Goal: Check status: Check status

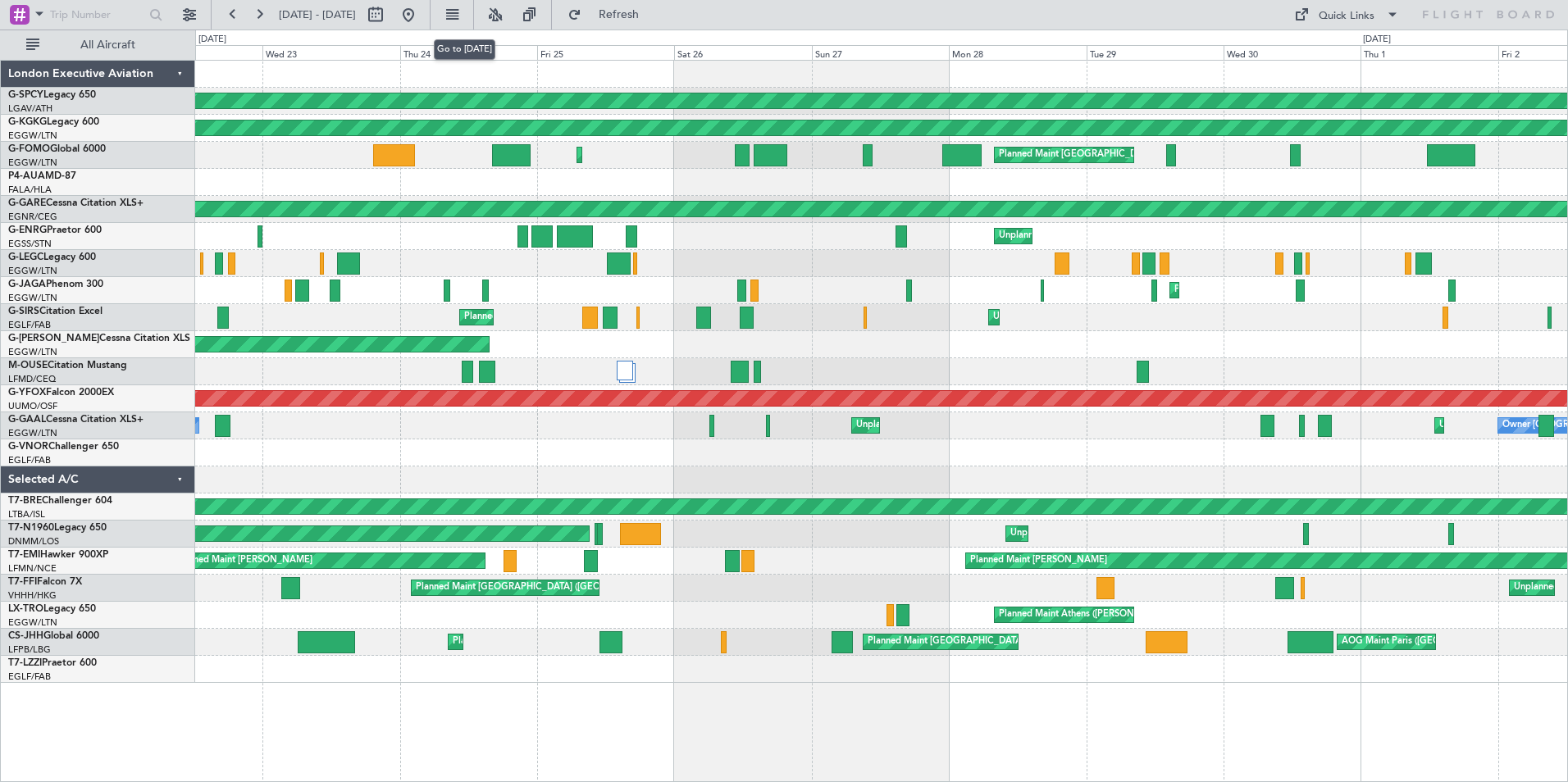
drag, startPoint x: 462, startPoint y: 14, endPoint x: 396, endPoint y: 25, distance: 66.9
click at [421, 14] on button at bounding box center [409, 15] width 26 height 26
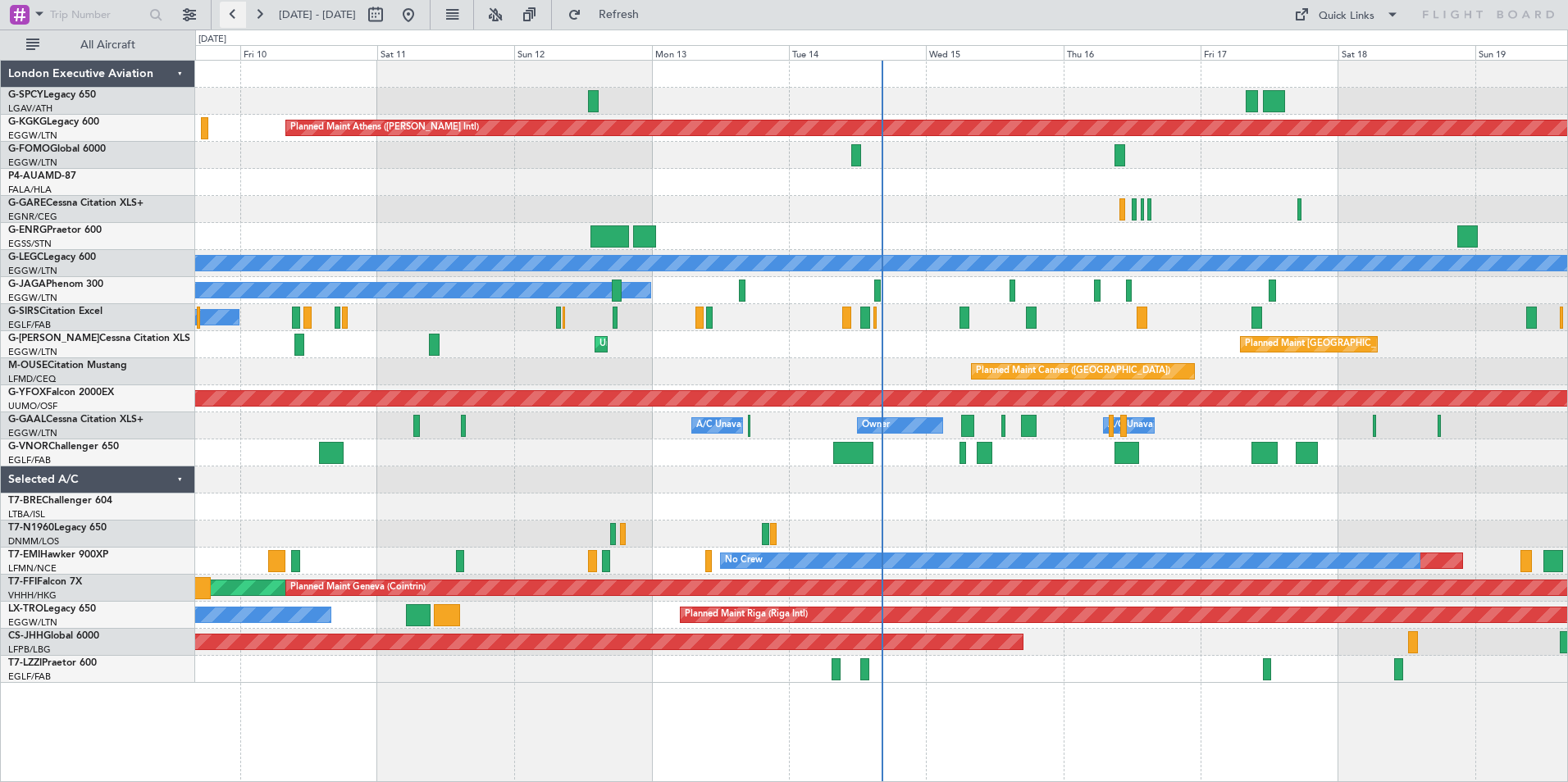
click at [227, 13] on button at bounding box center [233, 15] width 26 height 26
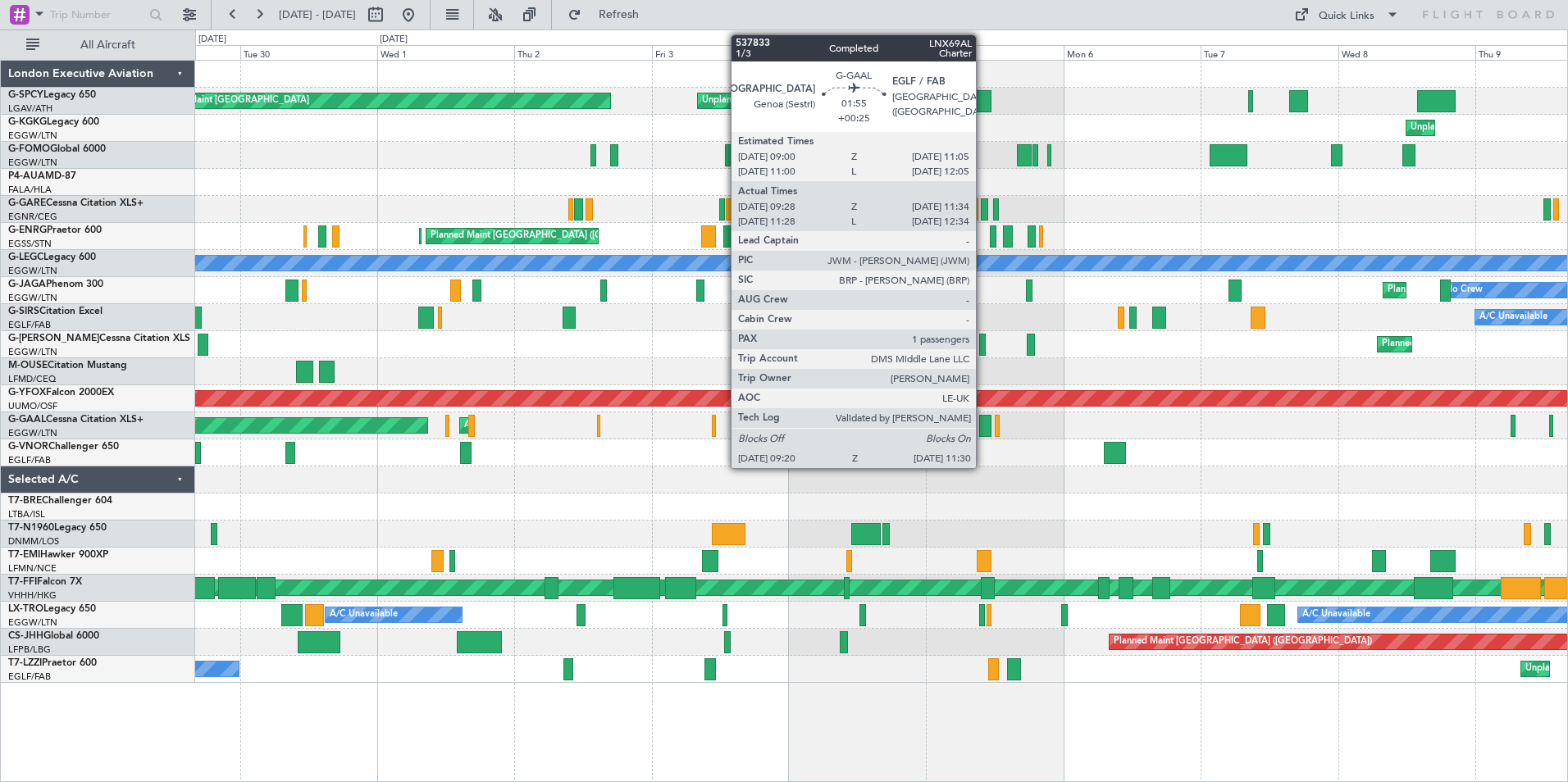
click at [984, 421] on div at bounding box center [986, 426] width 13 height 23
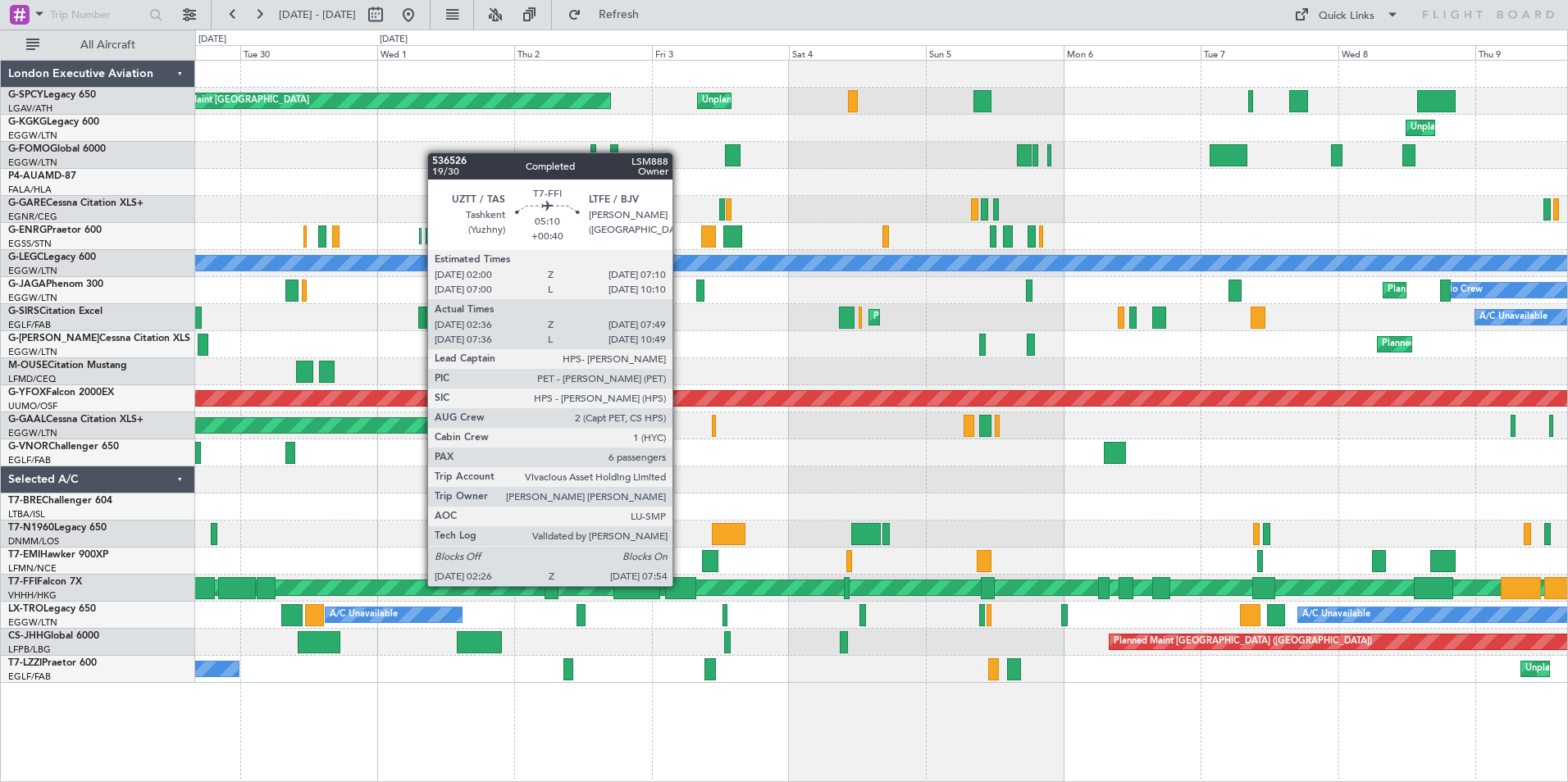
click at [680, 585] on div at bounding box center [681, 589] width 32 height 23
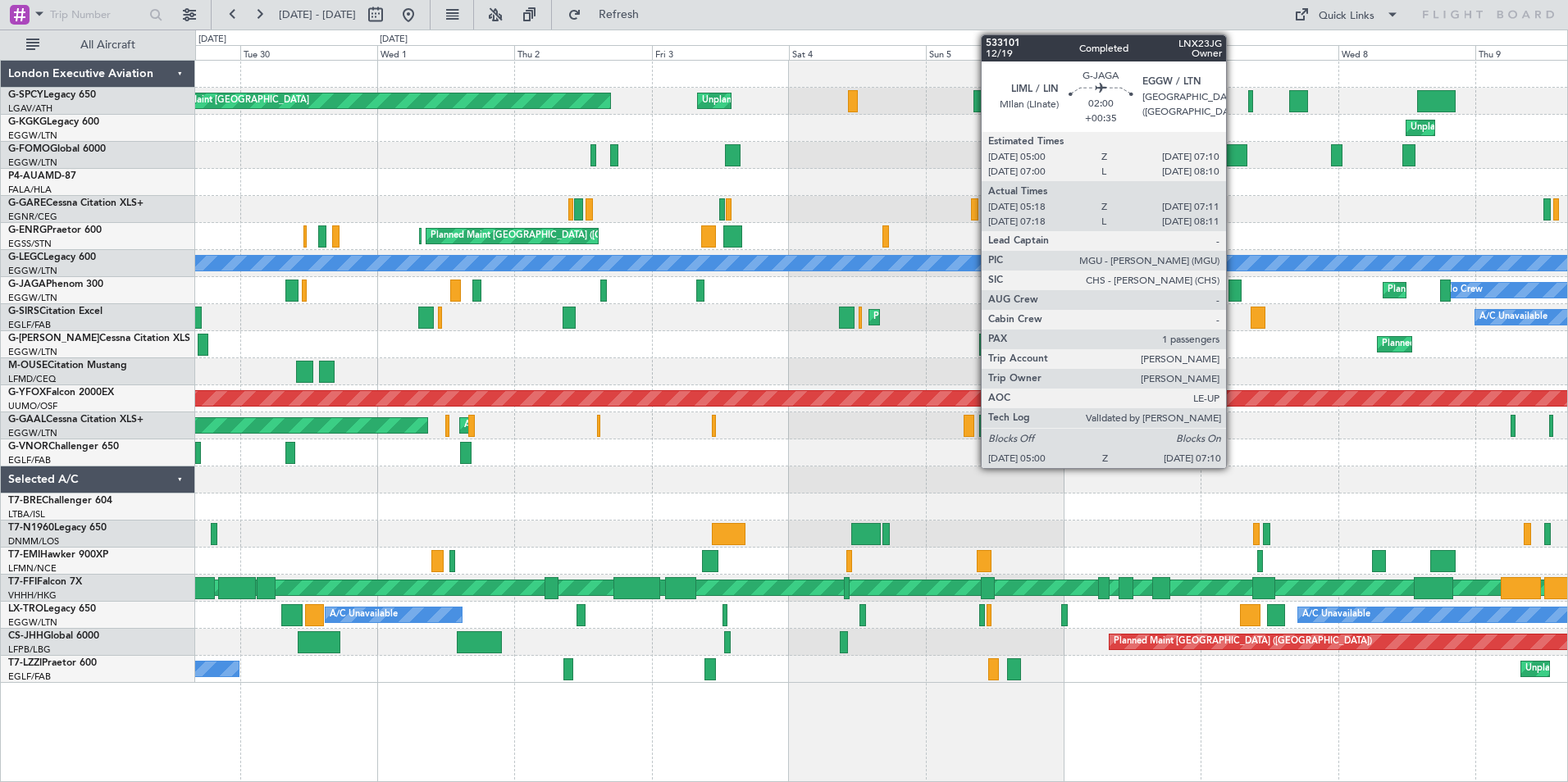
click at [1233, 292] on div at bounding box center [1235, 291] width 13 height 23
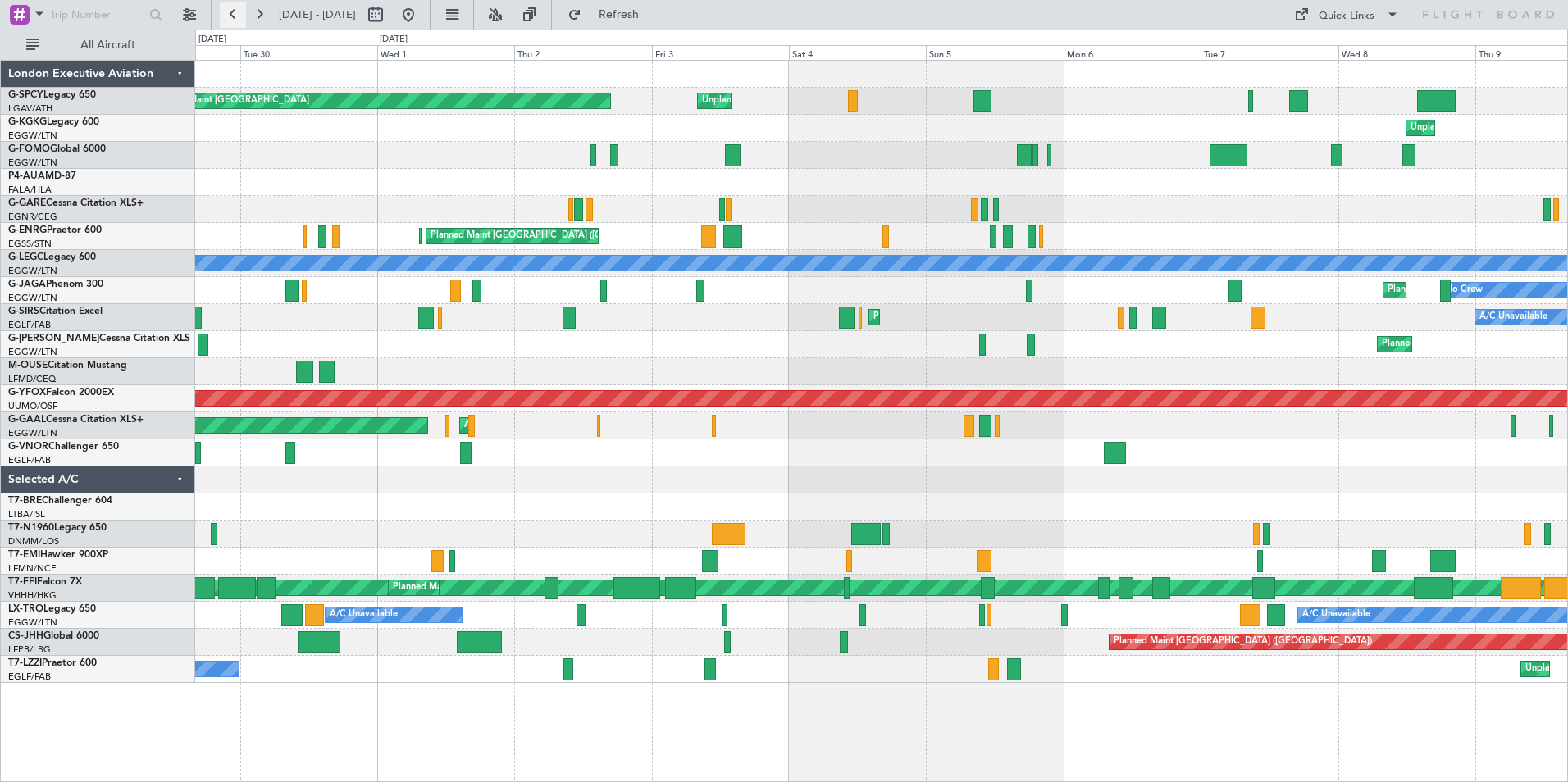
click at [230, 15] on button at bounding box center [233, 15] width 26 height 26
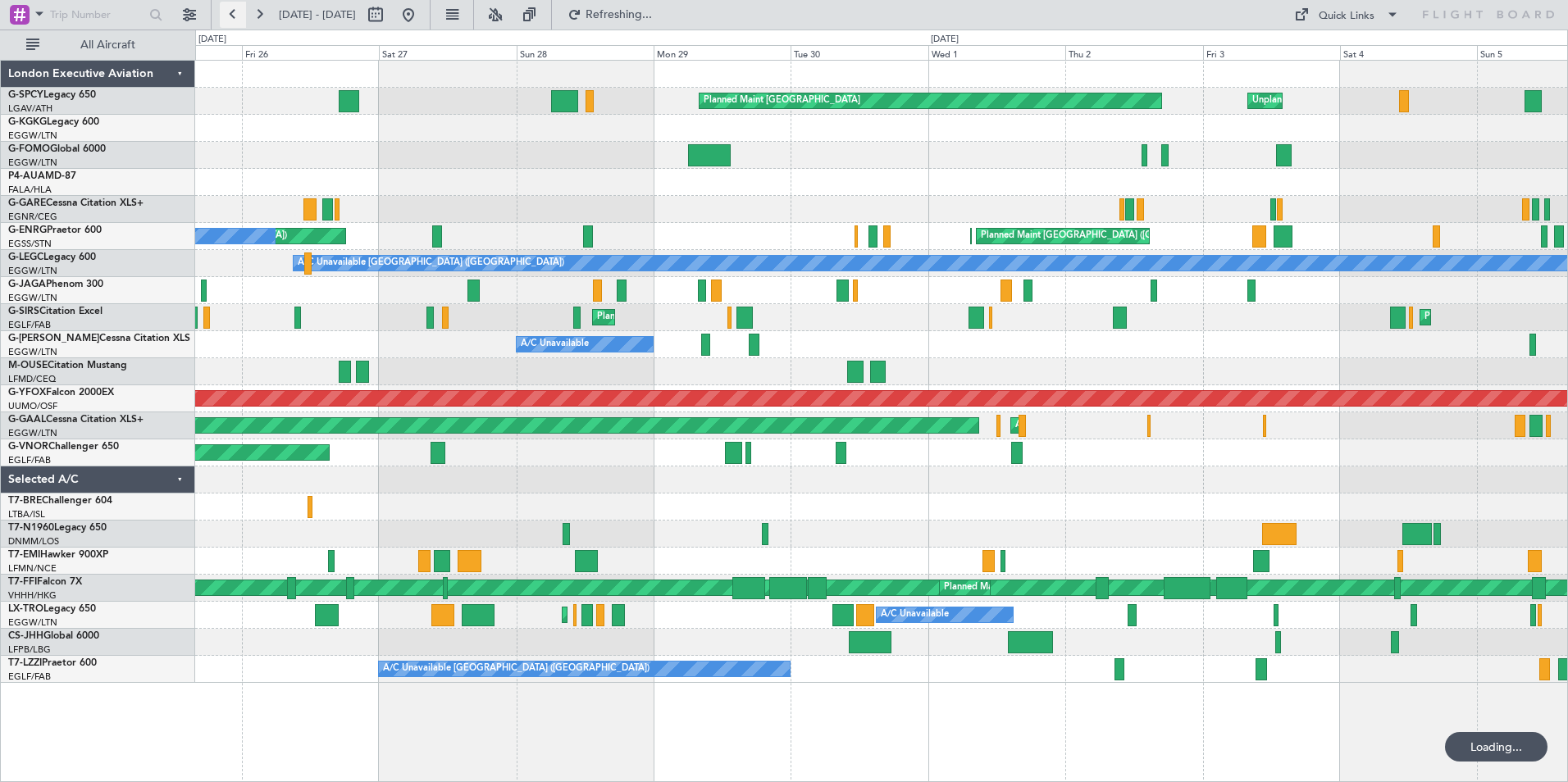
click at [230, 15] on button at bounding box center [233, 15] width 26 height 26
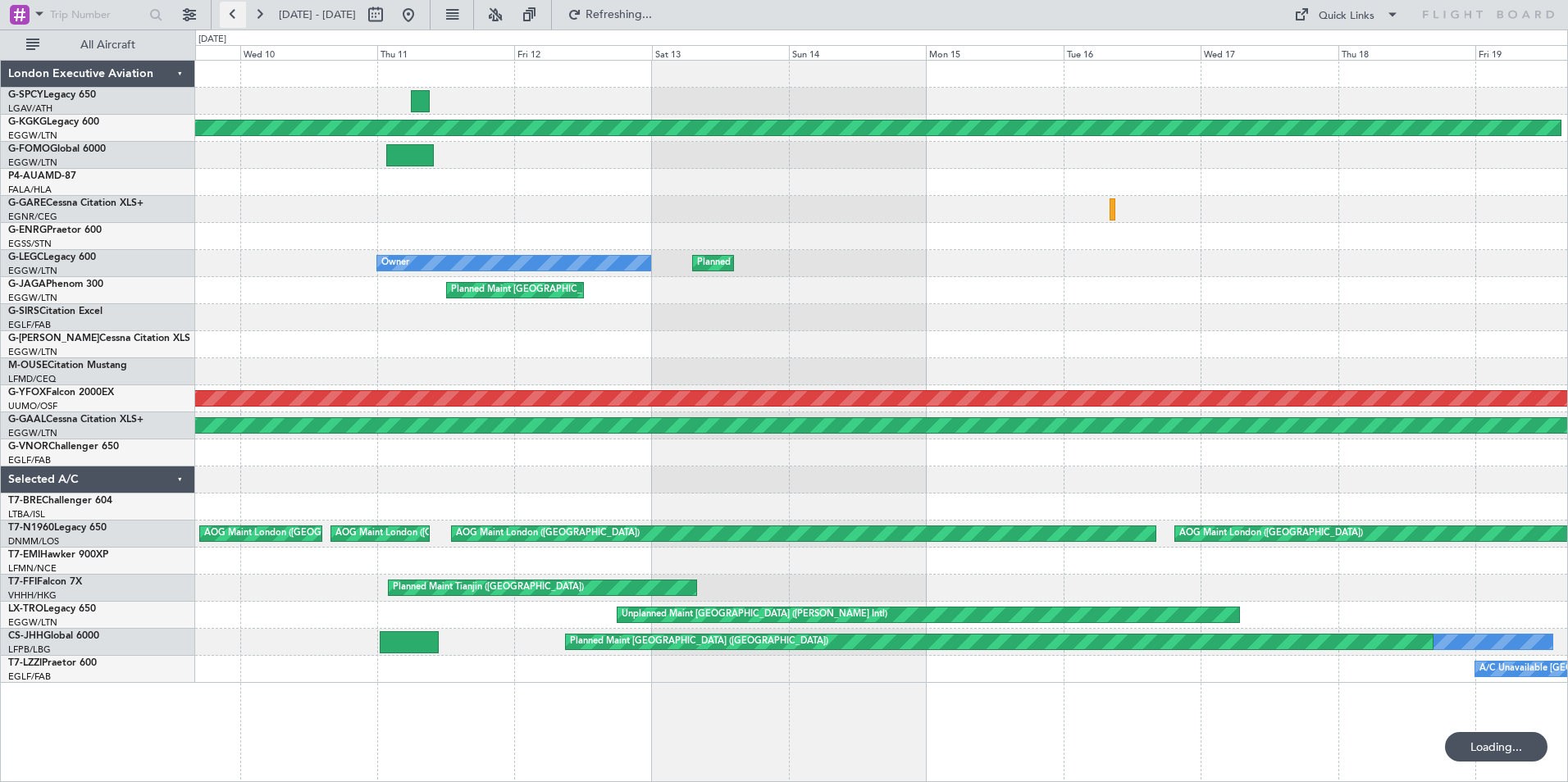
click at [230, 15] on button at bounding box center [233, 15] width 26 height 26
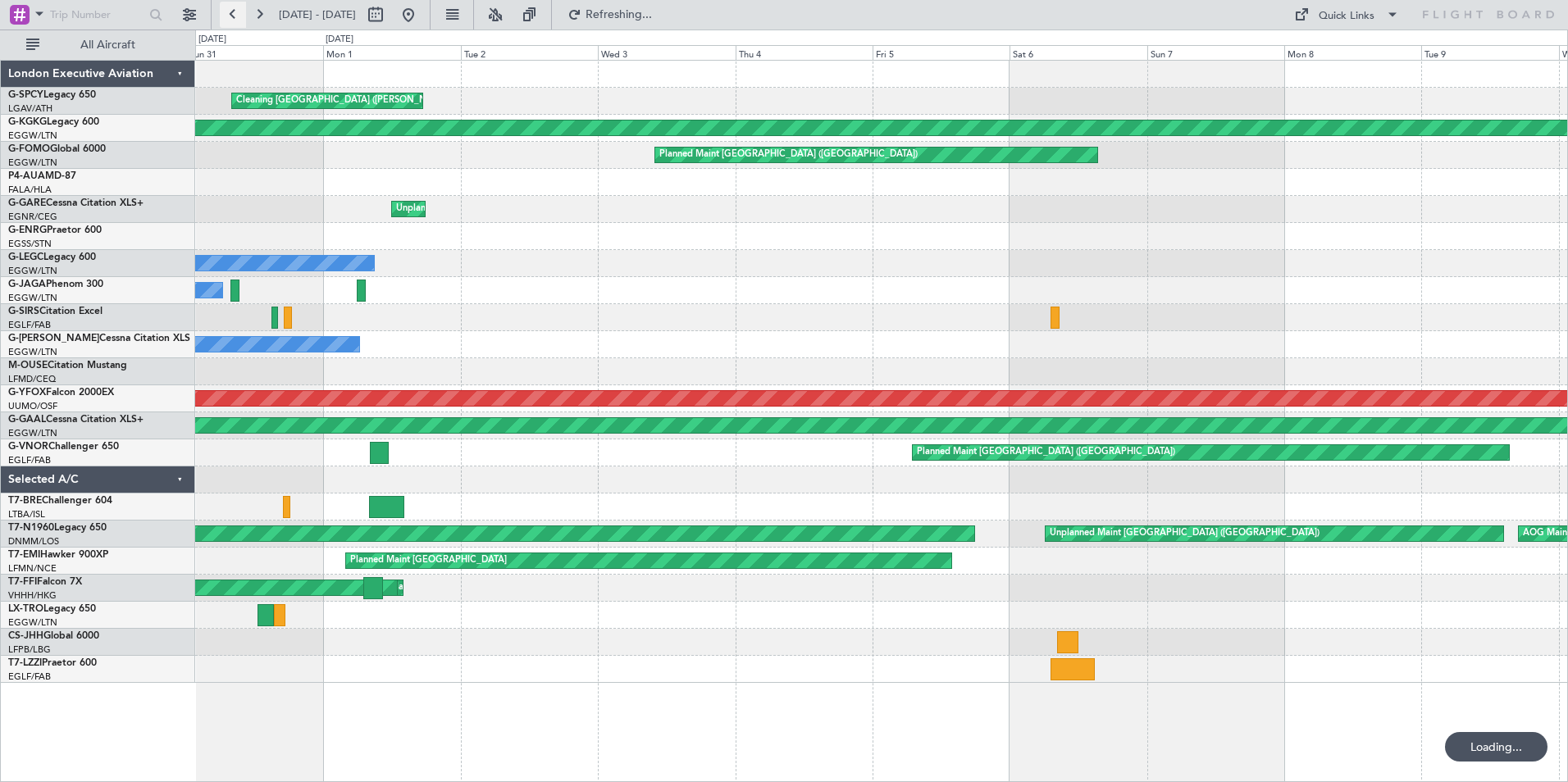
click at [230, 15] on button at bounding box center [233, 15] width 26 height 26
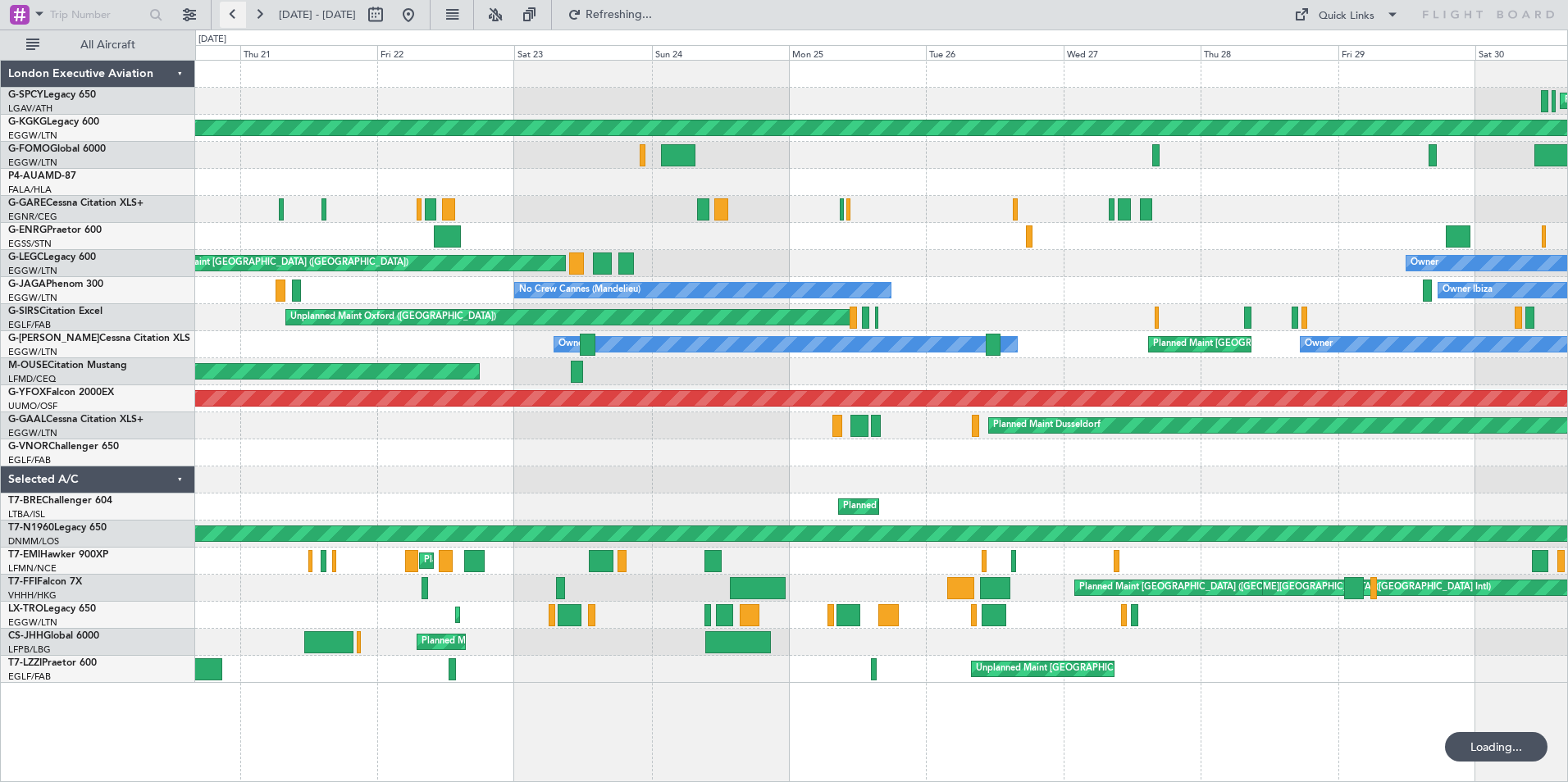
click at [230, 15] on button at bounding box center [233, 15] width 26 height 26
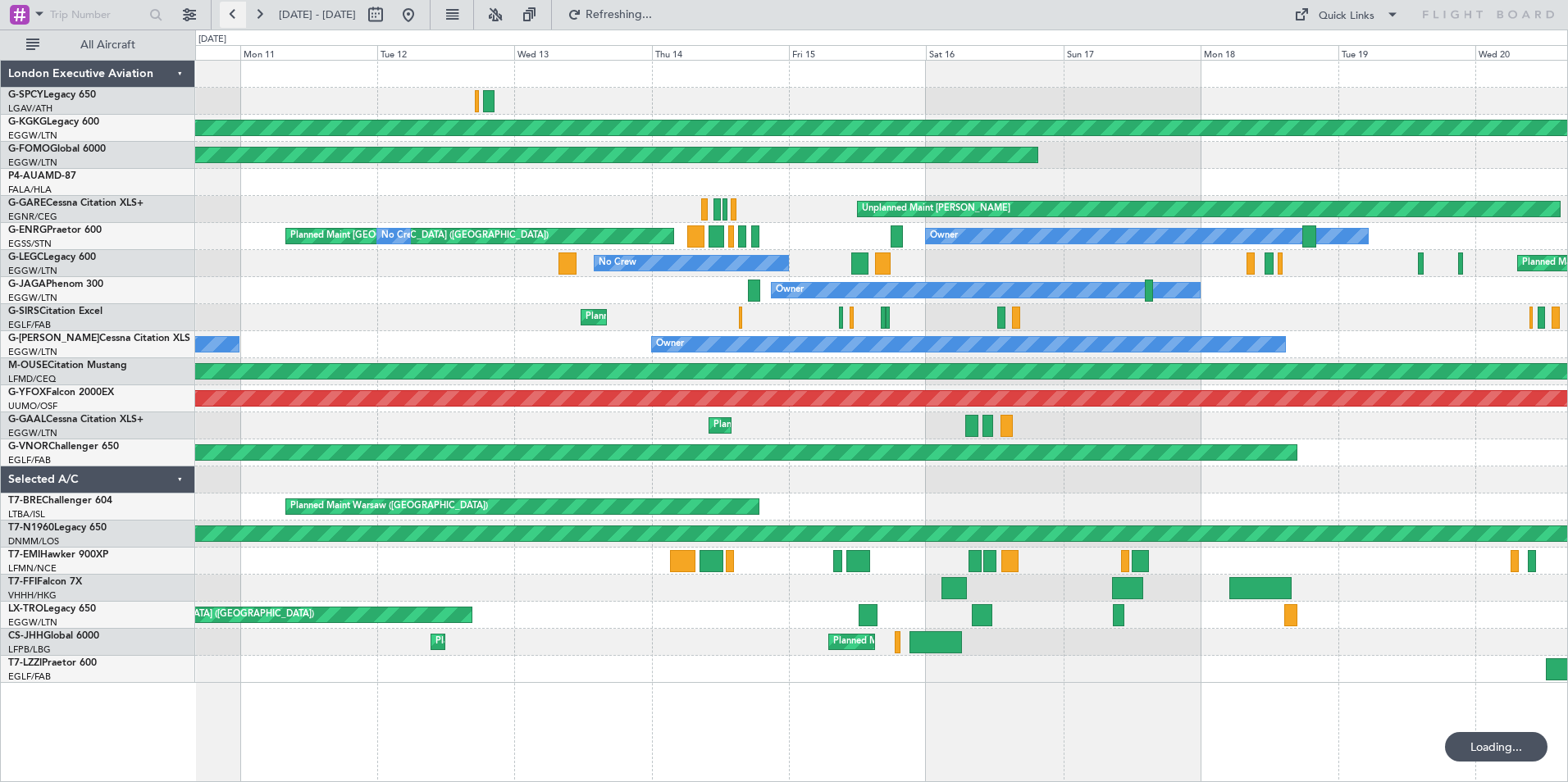
click at [230, 15] on button at bounding box center [233, 15] width 26 height 26
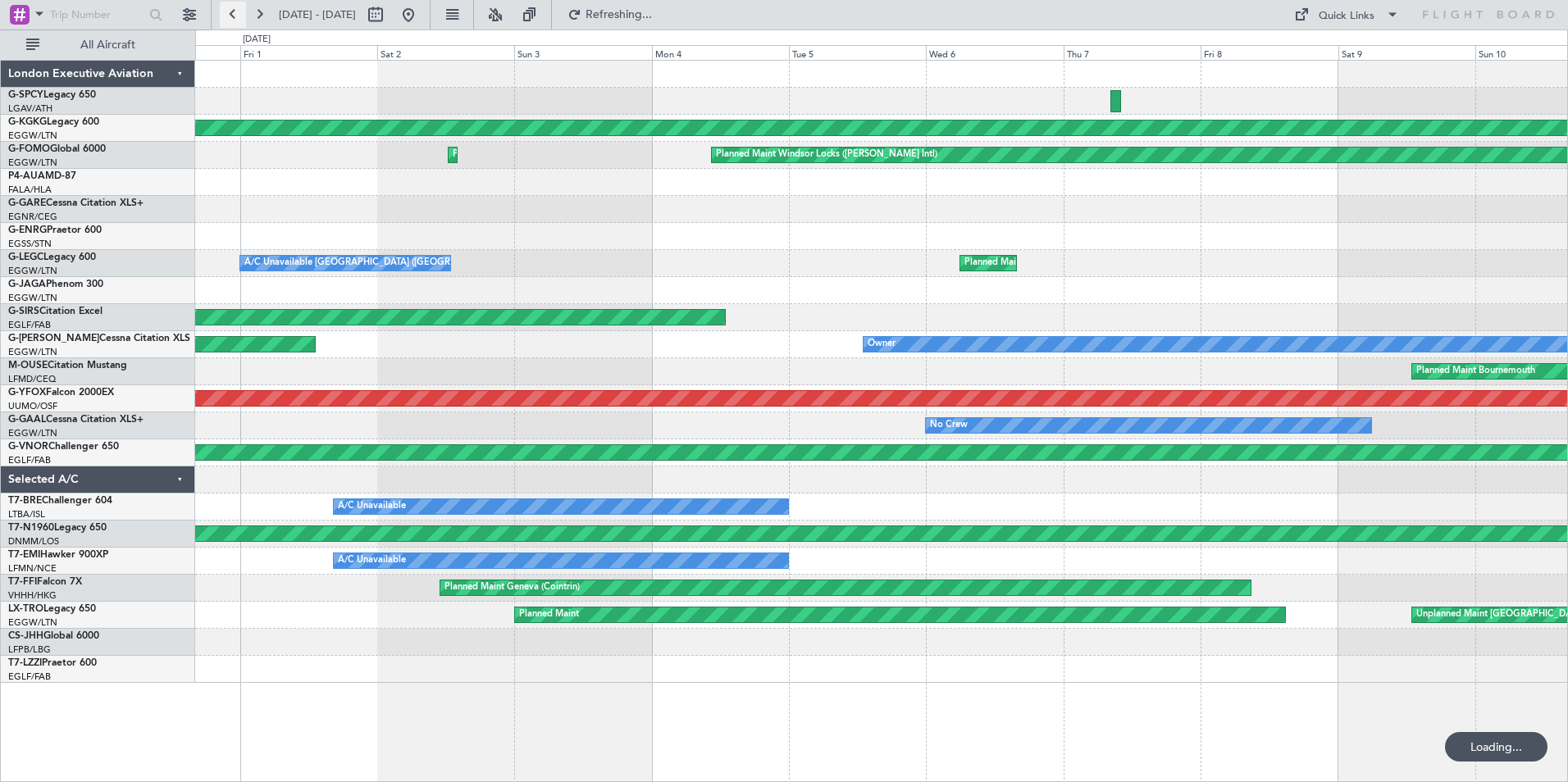
click at [230, 15] on button at bounding box center [233, 15] width 26 height 26
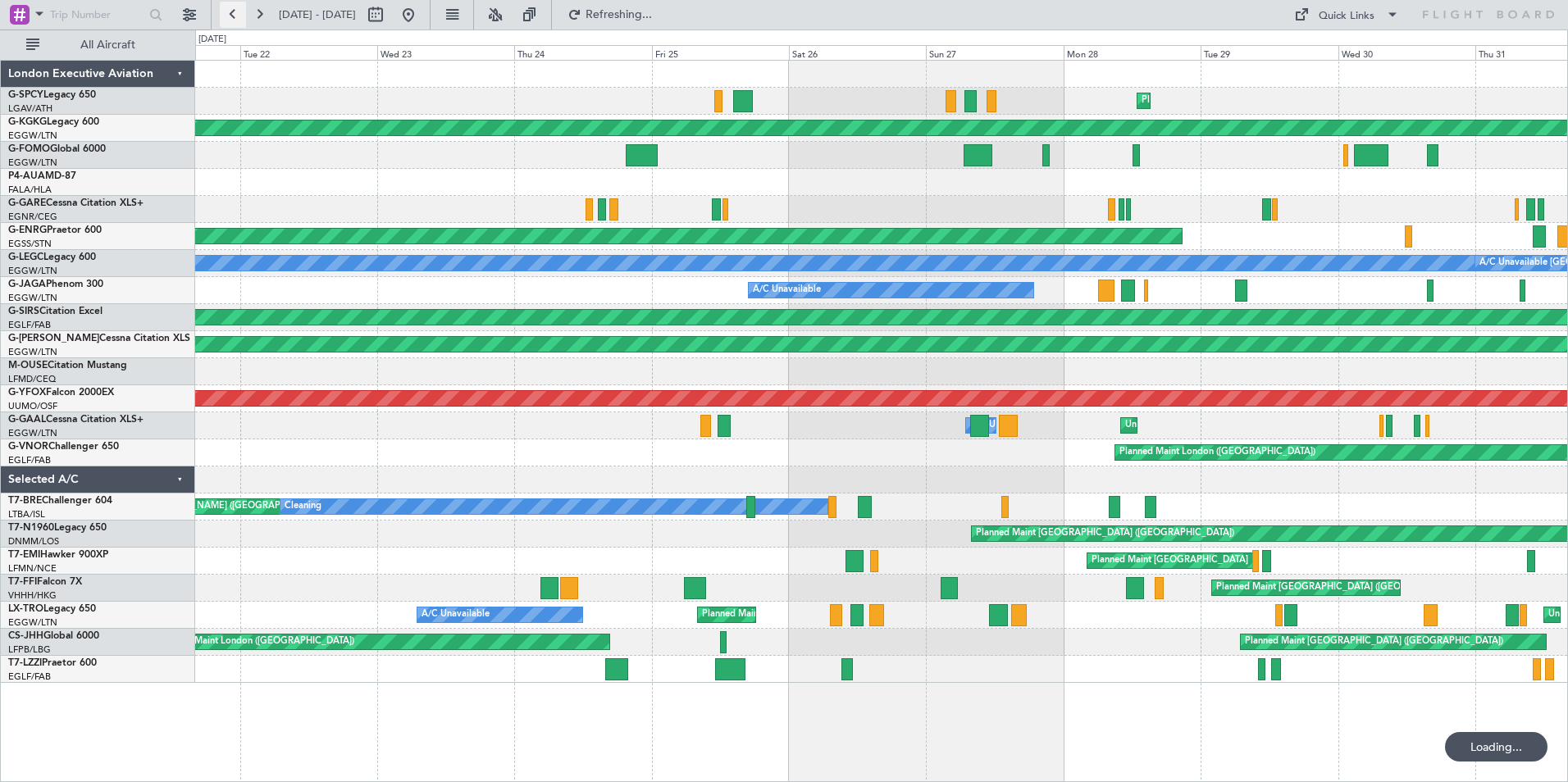
click at [230, 15] on button at bounding box center [233, 15] width 26 height 26
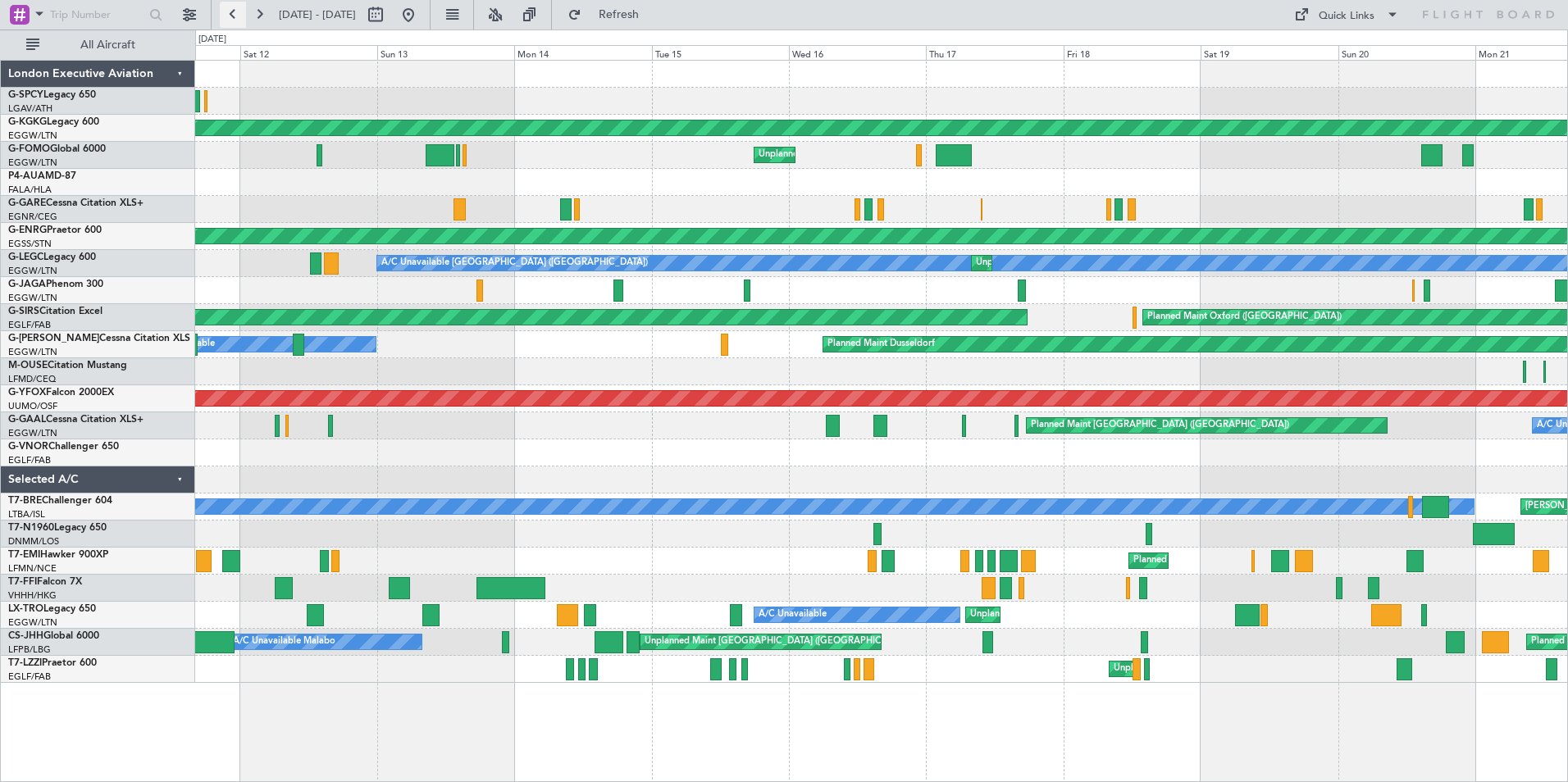
click at [237, 14] on button at bounding box center [233, 15] width 26 height 26
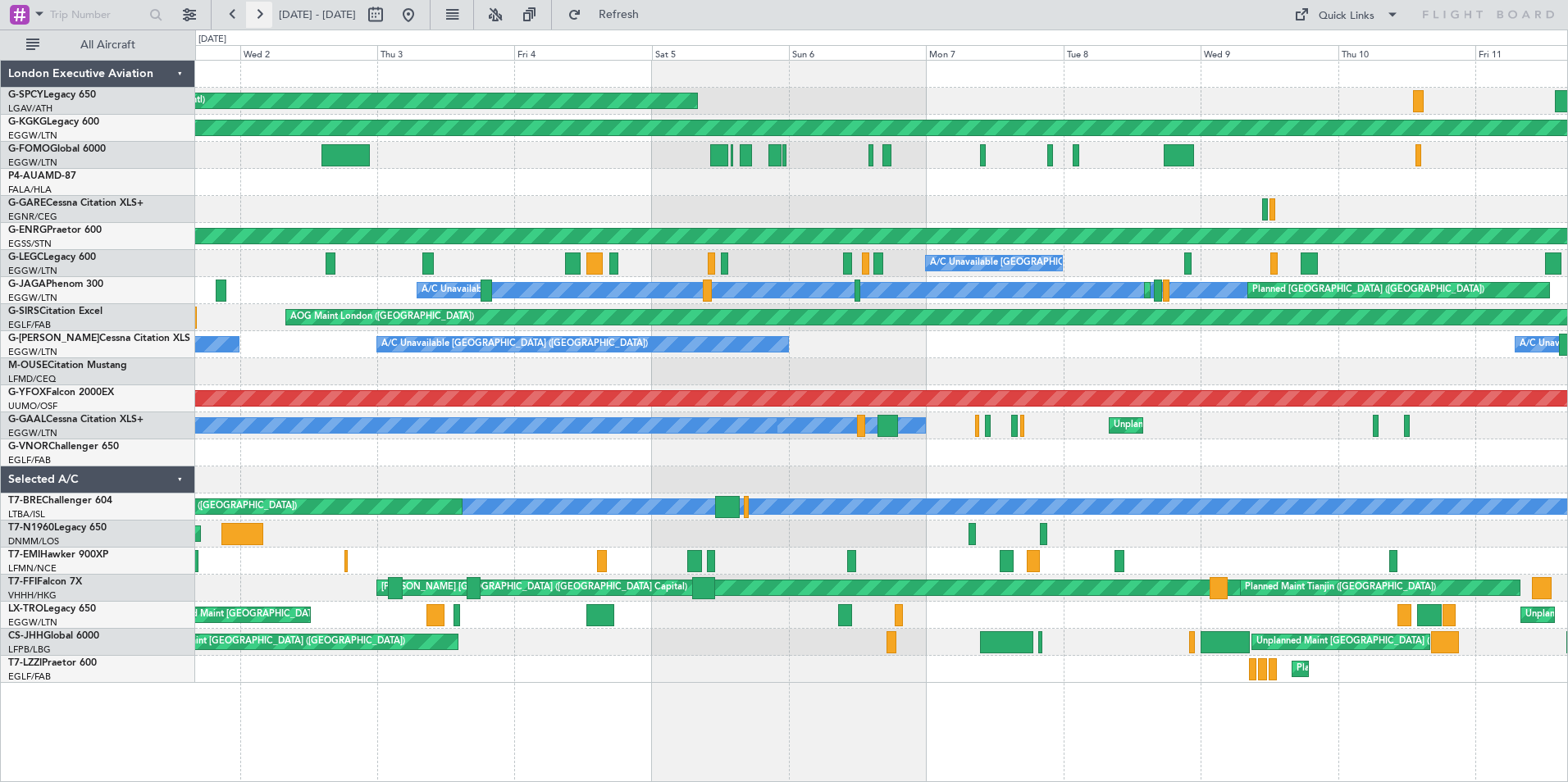
click at [255, 17] on button at bounding box center [259, 15] width 26 height 26
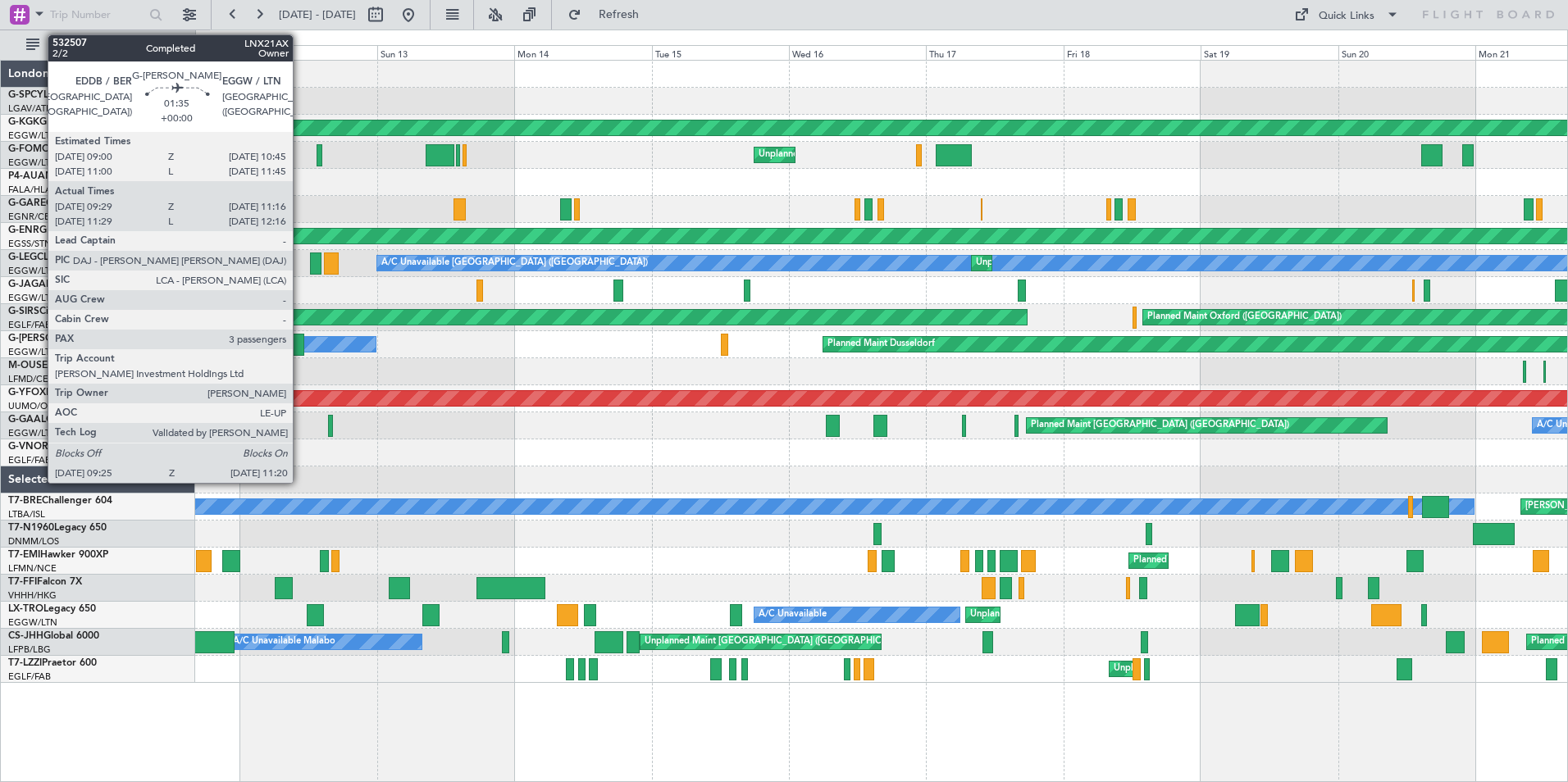
click at [301, 339] on div at bounding box center [299, 345] width 11 height 23
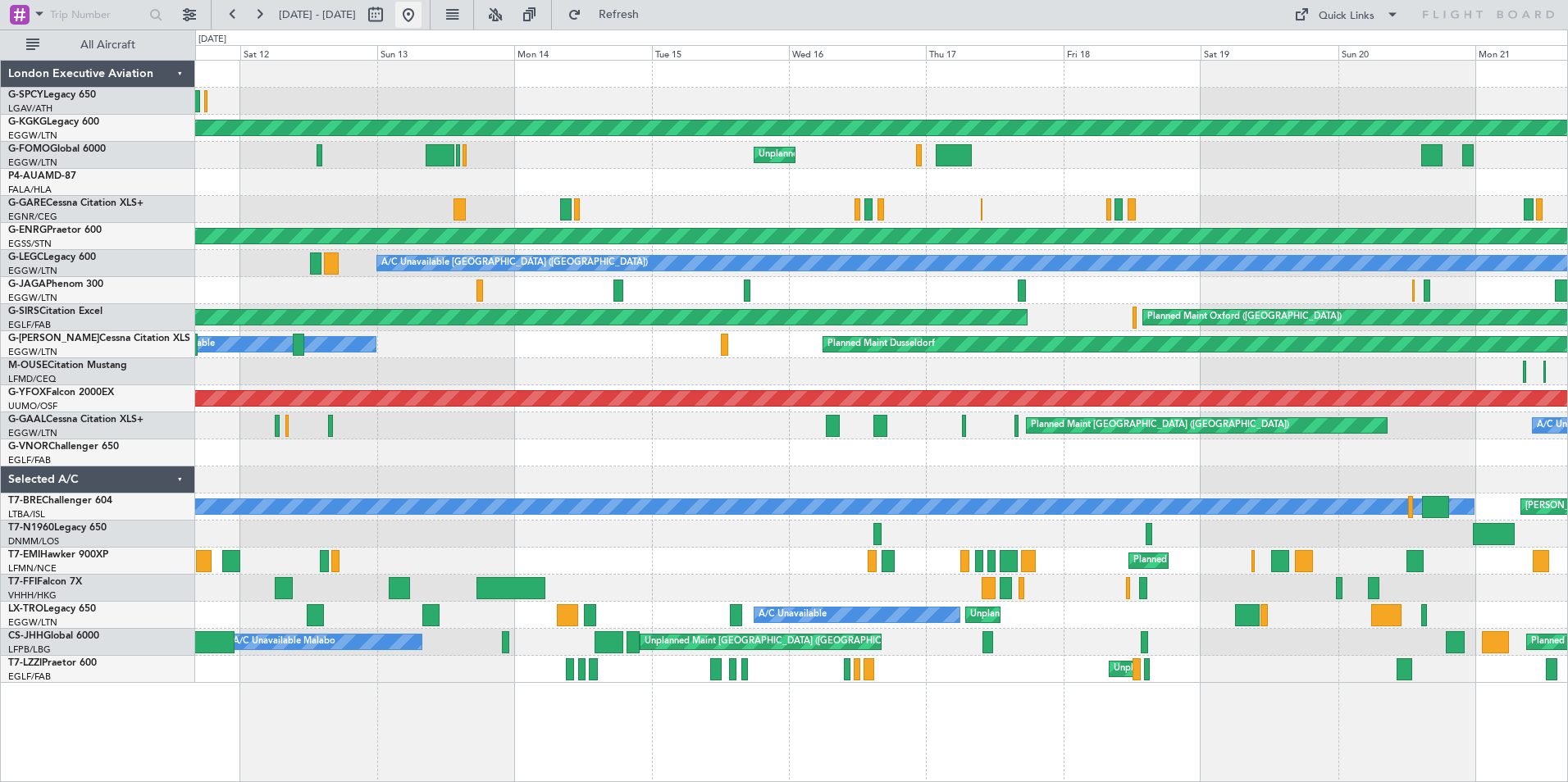
click at [421, 15] on button at bounding box center [409, 15] width 26 height 26
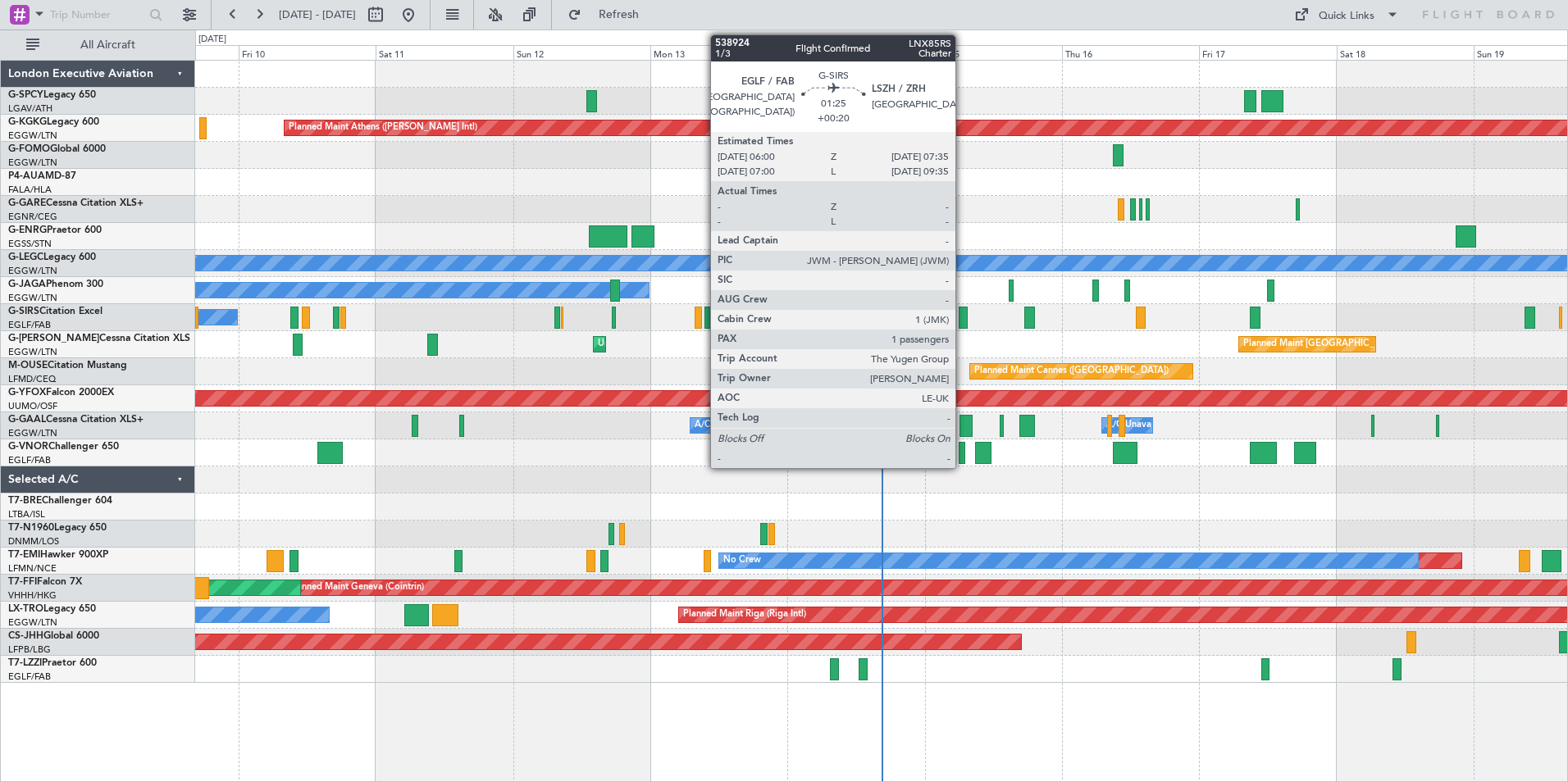
click at [963, 319] on div at bounding box center [964, 318] width 9 height 23
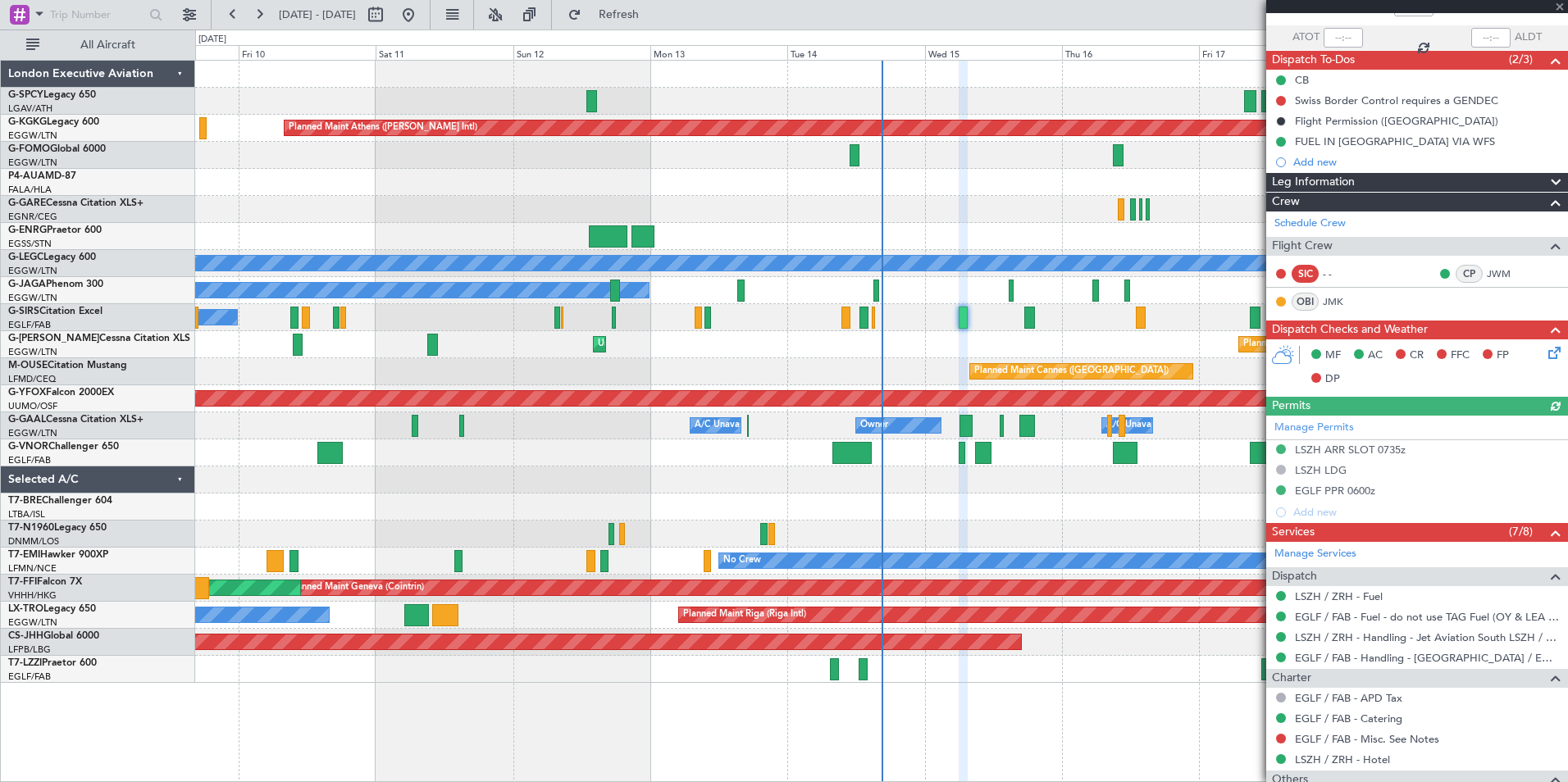
scroll to position [262, 0]
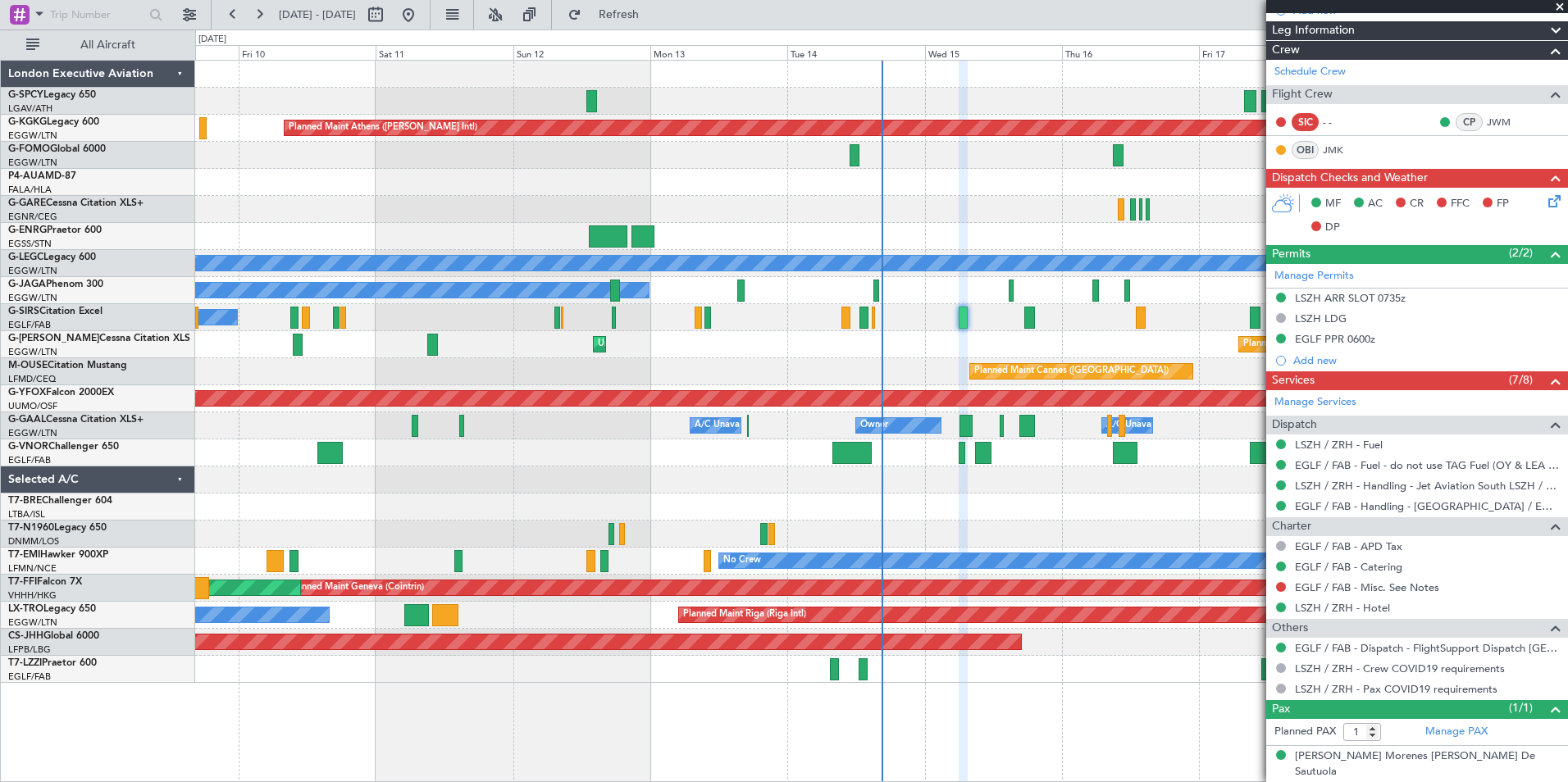
click at [1559, 4] on span at bounding box center [1560, 8] width 16 height 15
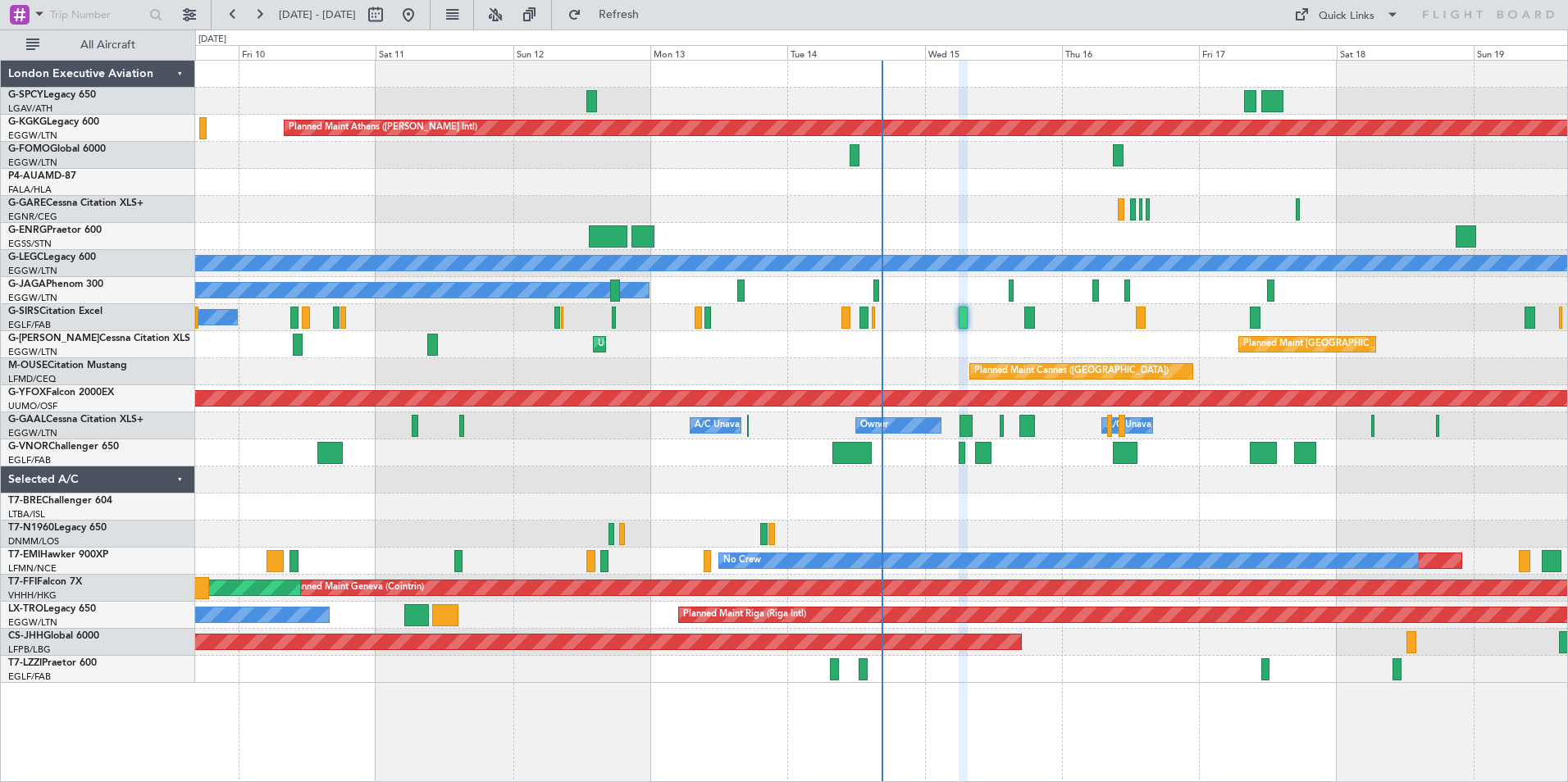
type input "0"
